Goal: Information Seeking & Learning: Learn about a topic

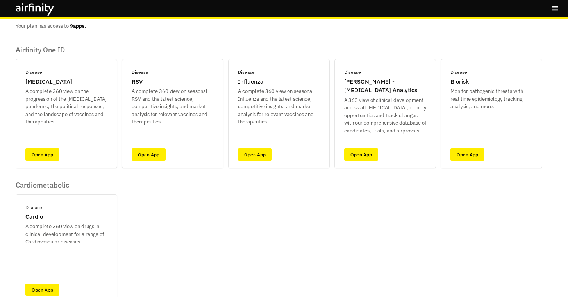
scroll to position [31, 0]
click at [152, 155] on link "Open App" at bounding box center [149, 155] width 34 height 12
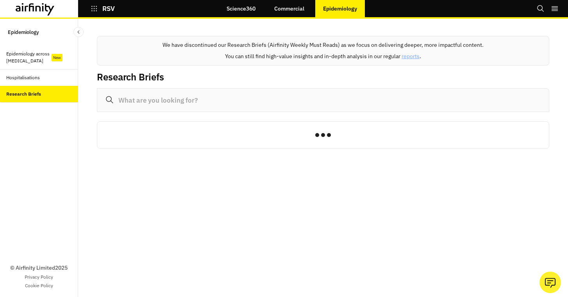
click at [33, 77] on div "Hospitalisations" at bounding box center [23, 77] width 34 height 7
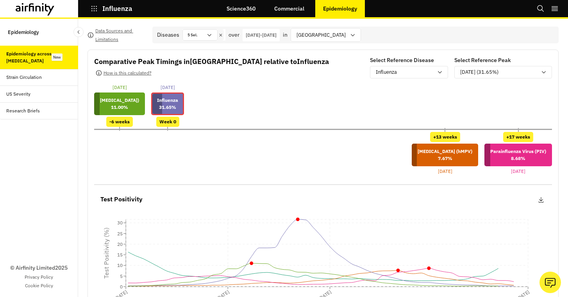
click at [92, 8] on icon "button" at bounding box center [93, 8] width 5 height 5
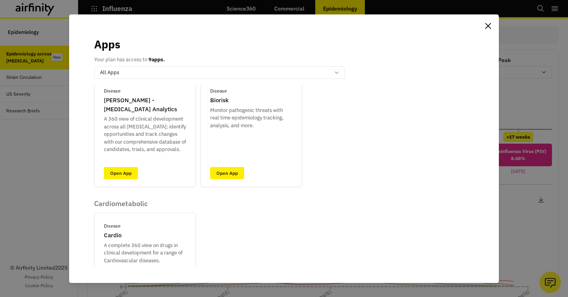
scroll to position [122, 0]
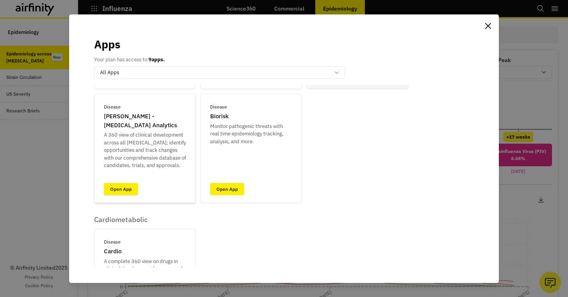
click at [133, 189] on link "Open App" at bounding box center [121, 189] width 34 height 12
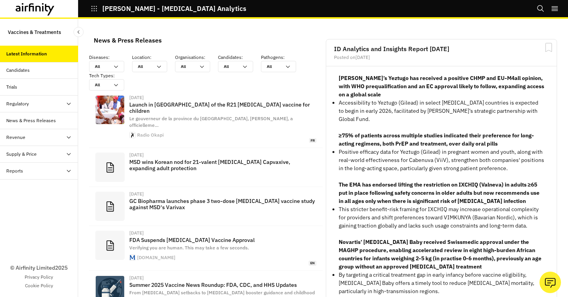
scroll to position [538, 234]
click at [31, 174] on div "Reports" at bounding box center [42, 171] width 72 height 7
click at [27, 192] on div "Reports" at bounding box center [39, 188] width 78 height 17
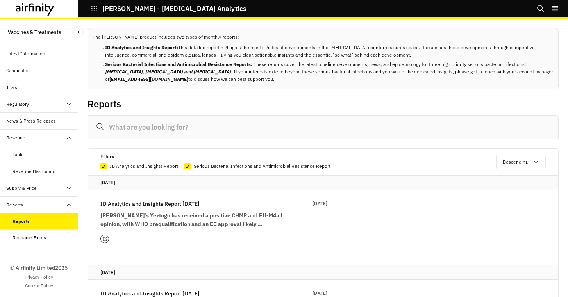
click at [541, 8] on icon "Search" at bounding box center [541, 9] width 8 height 8
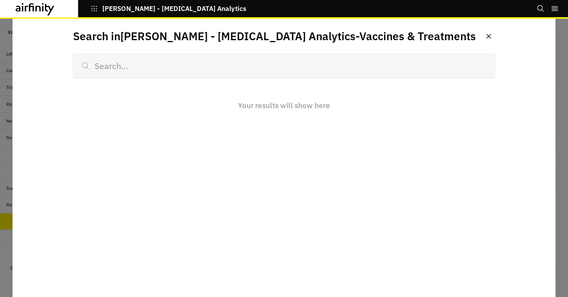
type input "A"
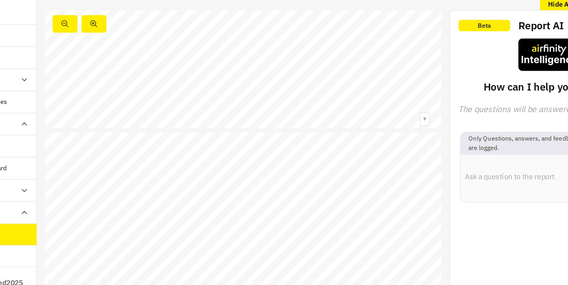
scroll to position [5610, 0]
click at [153, 166] on div "Eveliqure and Valneva advance leading Shigella vaccine candidates with Phase II…" at bounding box center [234, 196] width 300 height 169
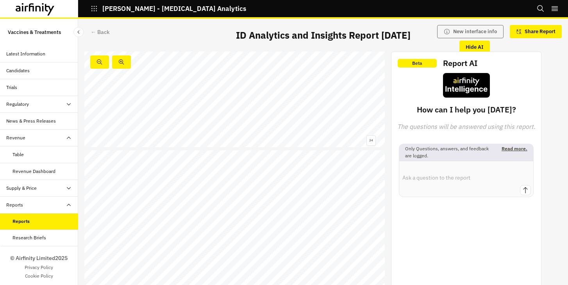
click at [20, 121] on div "News & Press Releases" at bounding box center [31, 121] width 50 height 7
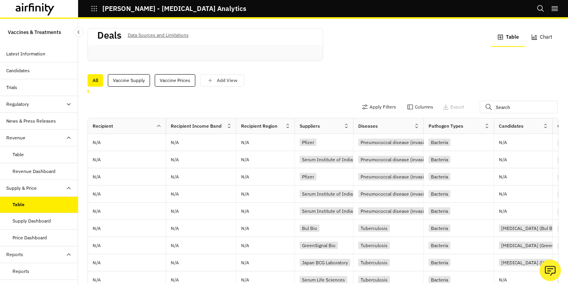
scroll to position [35, 0]
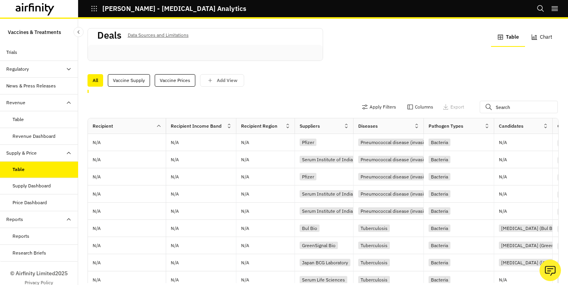
click at [20, 235] on div "Reports" at bounding box center [20, 236] width 17 height 7
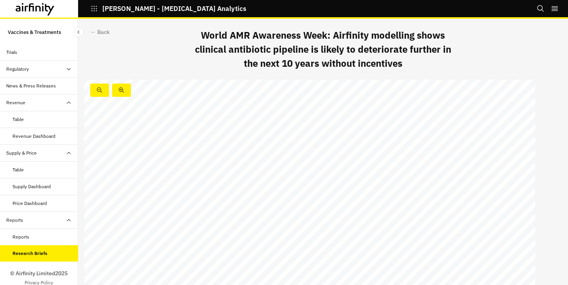
scroll to position [2066, 0]
click at [9, 51] on div "Trials" at bounding box center [11, 52] width 11 height 7
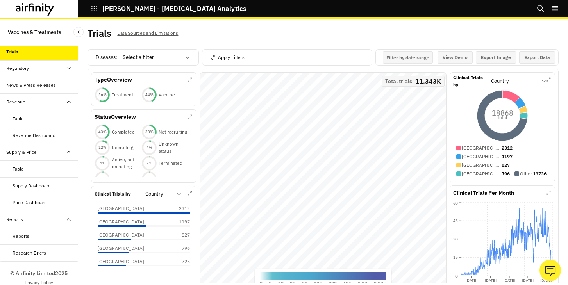
click at [40, 8] on icon at bounding box center [38, 8] width 5 height 6
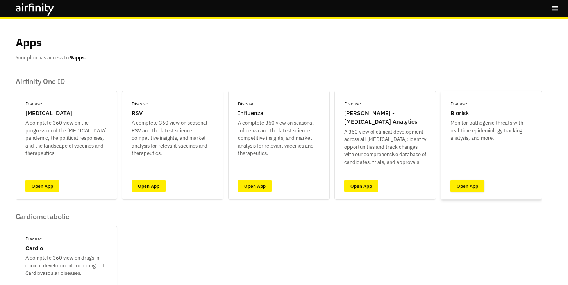
click at [469, 184] on link "Open App" at bounding box center [467, 186] width 34 height 12
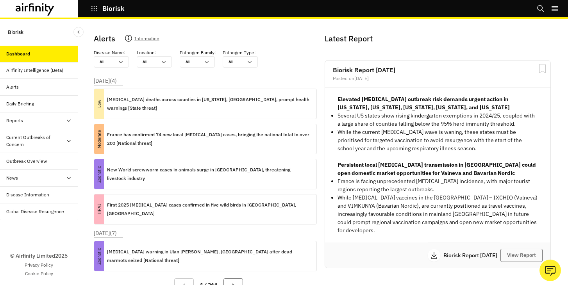
click at [29, 183] on div "News" at bounding box center [39, 178] width 78 height 17
click at [29, 224] on div "Disease Information" at bounding box center [39, 228] width 78 height 17
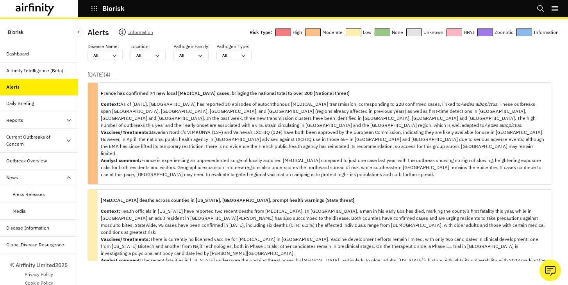
click at [31, 105] on div "Daily Briefing" at bounding box center [20, 103] width 28 height 7
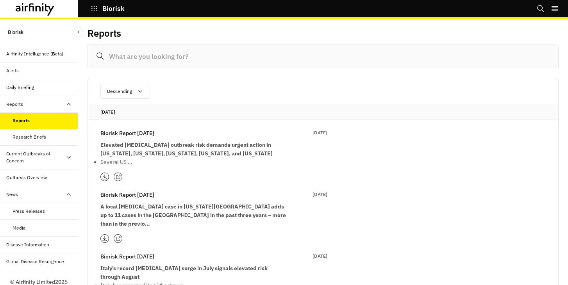
scroll to position [18, 0]
click at [27, 153] on div "Current Outbreaks of Concern" at bounding box center [35, 157] width 59 height 14
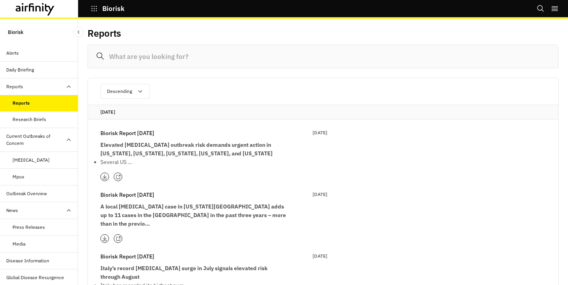
scroll to position [40, 0]
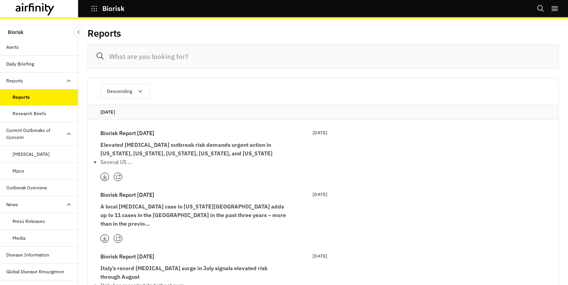
click at [37, 157] on div "[MEDICAL_DATA]" at bounding box center [30, 154] width 37 height 7
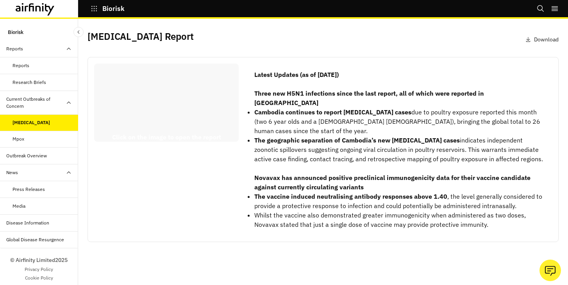
scroll to position [73, 0]
click at [42, 155] on div "Outbreak Overview" at bounding box center [26, 155] width 41 height 7
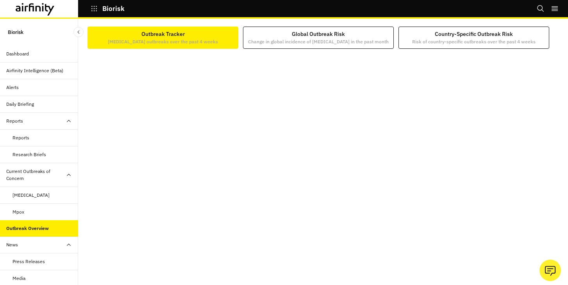
scroll to position [73, 0]
